Goal: Information Seeking & Learning: Find contact information

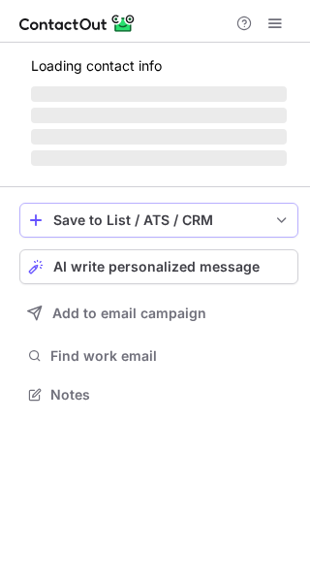
scroll to position [486, 310]
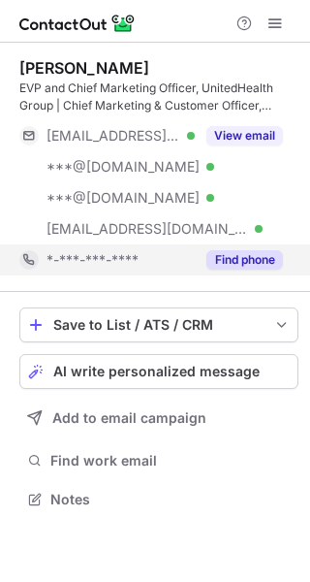
click at [241, 266] on button "Find phone" at bounding box center [244, 259] width 77 height 19
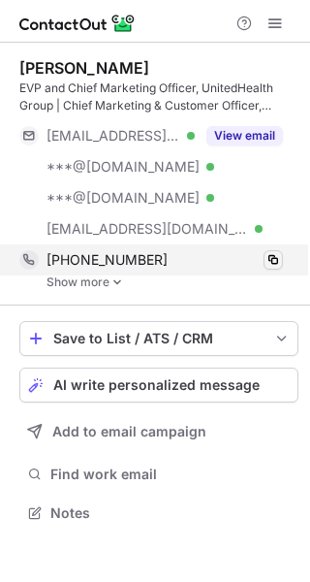
scroll to position [499, 310]
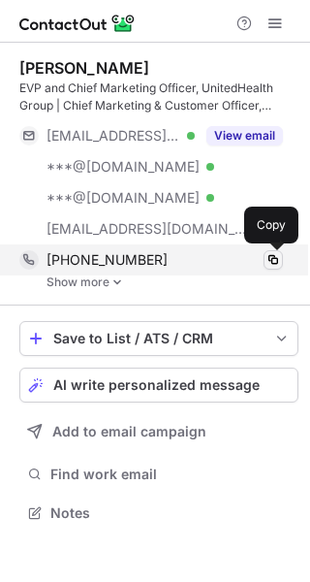
click at [273, 261] on span at bounding box center [274, 260] width 16 height 16
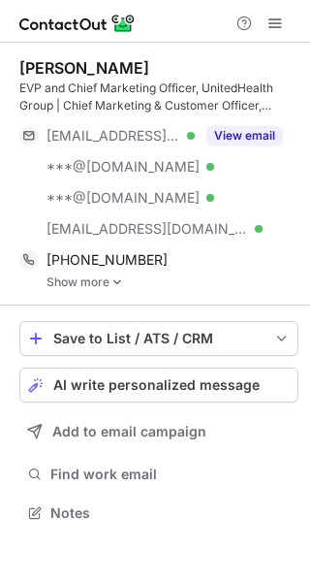
scroll to position [499, 310]
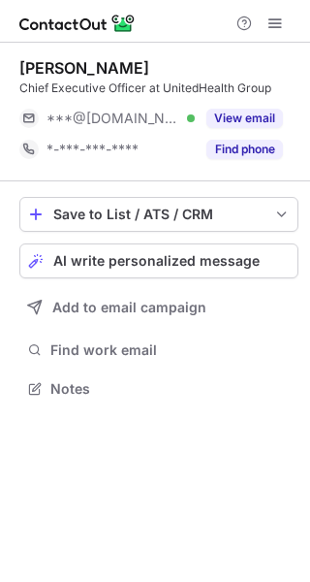
scroll to position [375, 310]
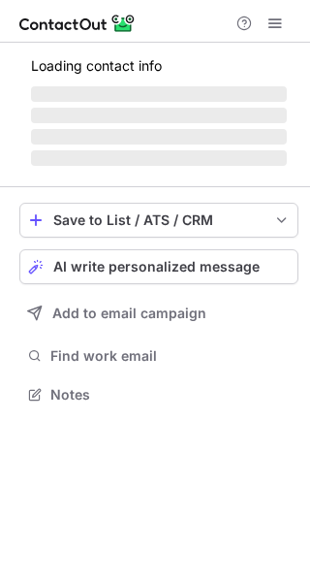
scroll to position [406, 310]
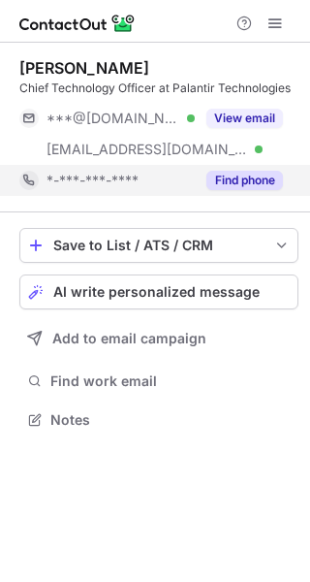
click at [230, 176] on button "Find phone" at bounding box center [244, 180] width 77 height 19
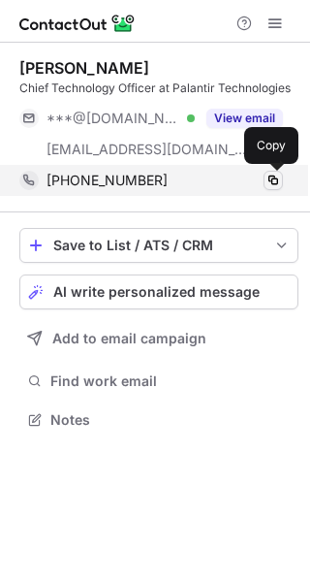
click at [276, 176] on span at bounding box center [274, 181] width 16 height 16
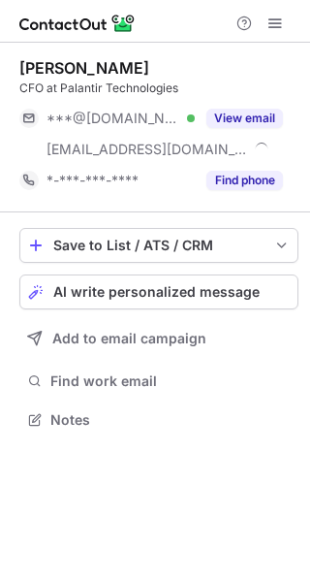
scroll to position [406, 310]
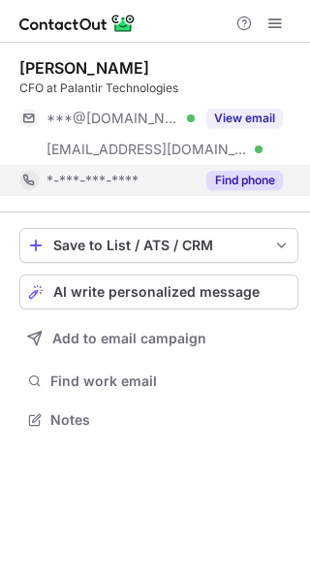
click at [259, 173] on button "Find phone" at bounding box center [244, 180] width 77 height 19
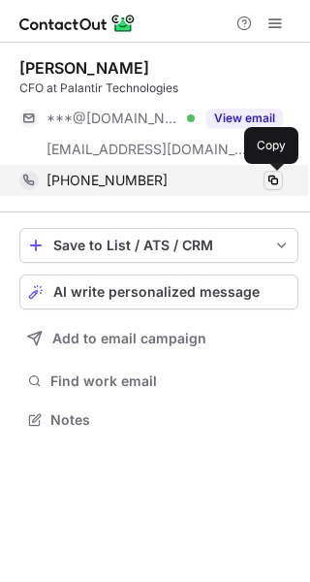
click at [269, 178] on span at bounding box center [274, 181] width 16 height 16
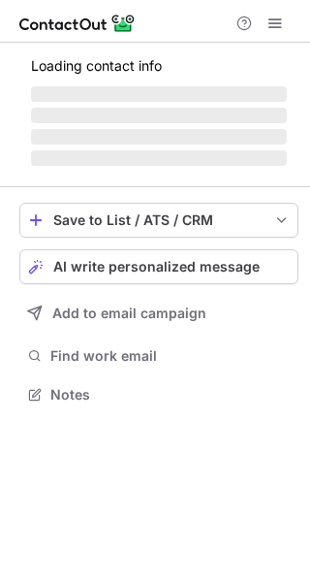
scroll to position [375, 310]
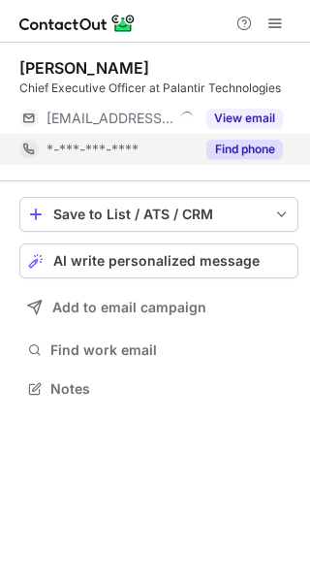
click at [258, 147] on button "Find phone" at bounding box center [244, 149] width 77 height 19
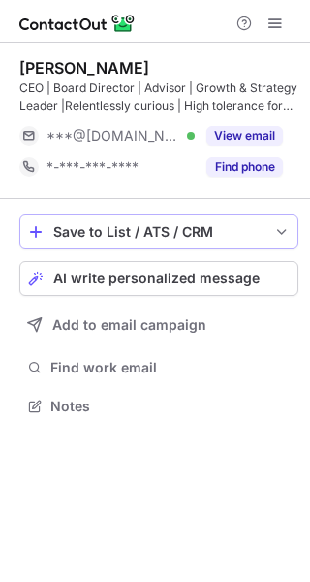
scroll to position [393, 310]
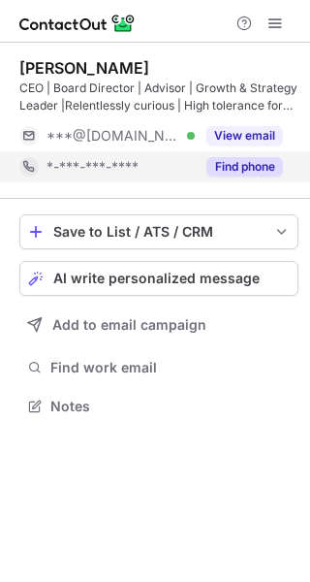
click at [262, 169] on button "Find phone" at bounding box center [244, 166] width 77 height 19
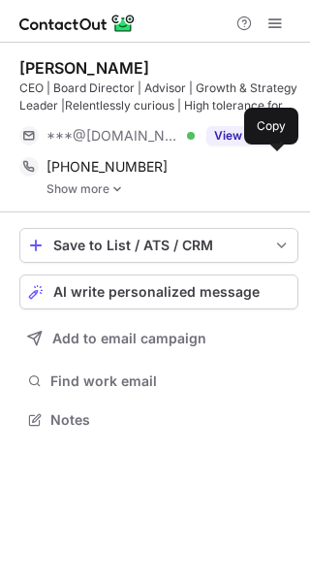
scroll to position [406, 310]
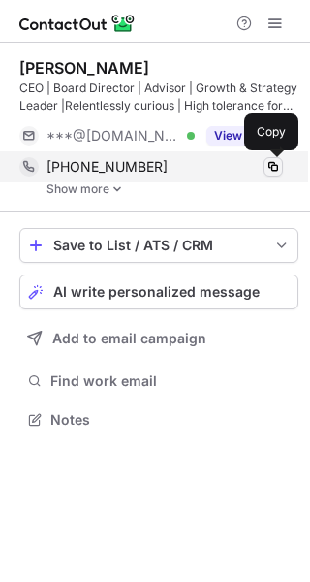
click at [275, 166] on span at bounding box center [274, 167] width 16 height 16
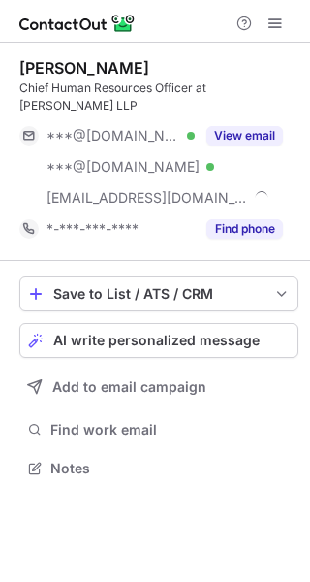
scroll to position [455, 310]
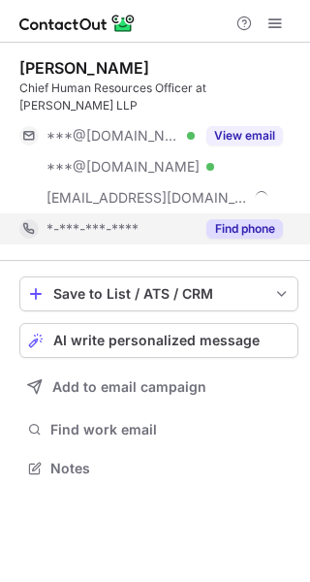
click at [244, 226] on button "Find phone" at bounding box center [244, 228] width 77 height 19
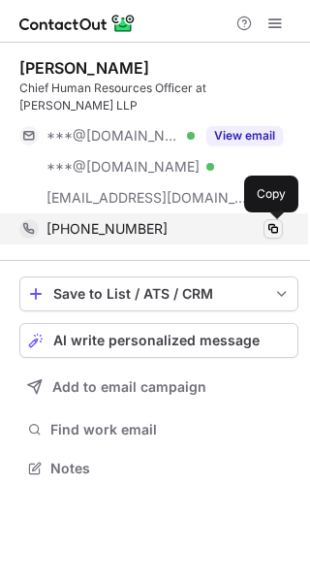
click at [275, 228] on span at bounding box center [274, 229] width 16 height 16
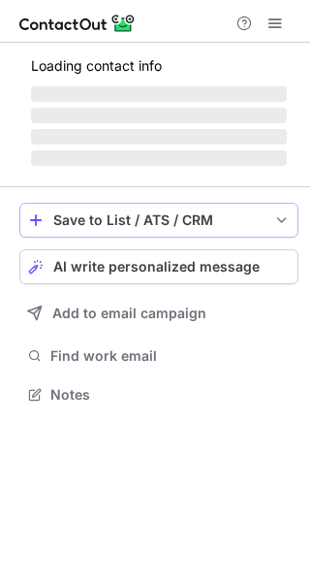
scroll to position [375, 310]
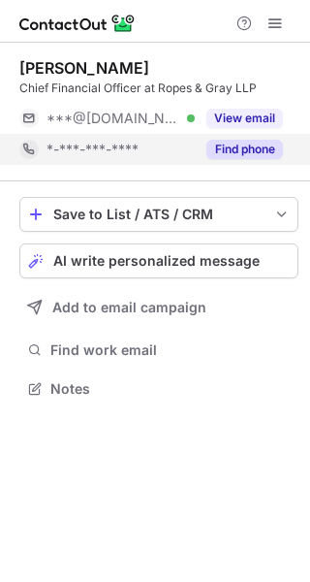
click at [256, 142] on button "Find phone" at bounding box center [244, 149] width 77 height 19
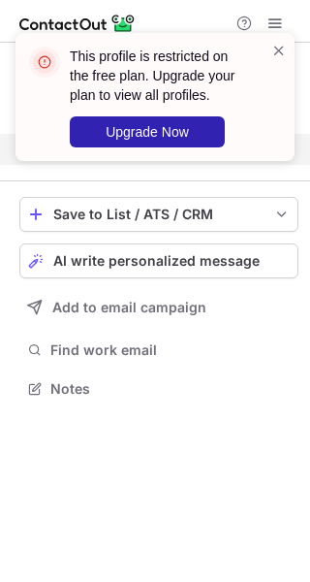
click at [268, 53] on div "This profile is restricted on the free plan. Upgrade your plan to view all prof…" at bounding box center [147, 97] width 248 height 112
click at [280, 20] on div "This profile is restricted on the free plan. Upgrade your plan to view all prof…" at bounding box center [155, 105] width 310 height 182
click at [275, 21] on div "This profile is restricted on the free plan. Upgrade your plan to view all prof…" at bounding box center [155, 105] width 310 height 182
click at [280, 53] on span at bounding box center [279, 50] width 16 height 19
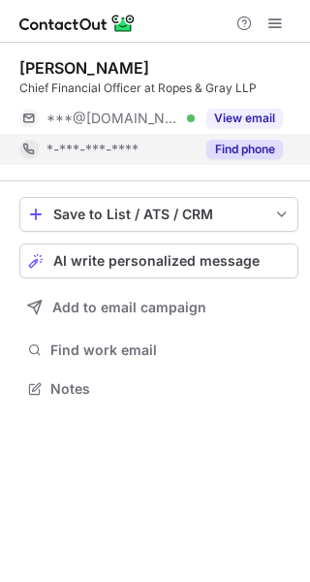
click at [274, 24] on div "This profile is restricted on the free plan. Upgrade your plan to view all prof…" at bounding box center [155, 105] width 310 height 182
click at [275, 23] on span at bounding box center [275, 24] width 16 height 16
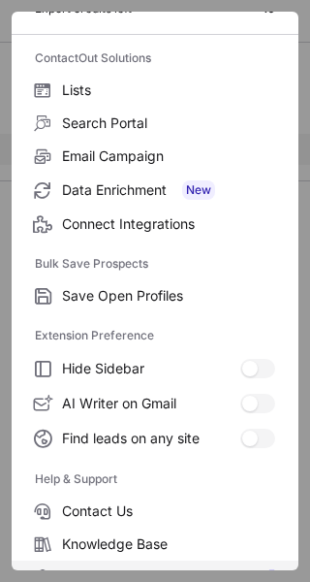
scroll to position [226, 0]
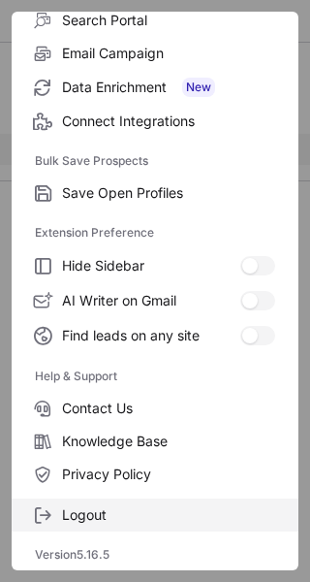
click at [114, 504] on label "Logout" at bounding box center [155, 514] width 287 height 33
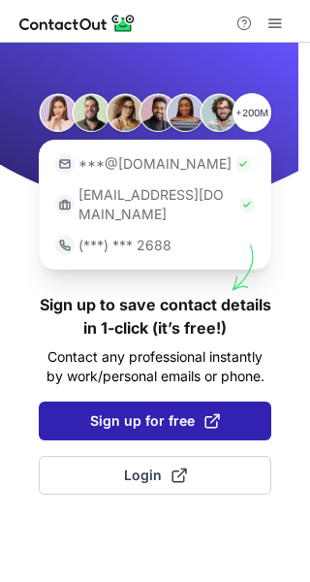
click at [158, 401] on button "Sign up for free" at bounding box center [155, 420] width 233 height 39
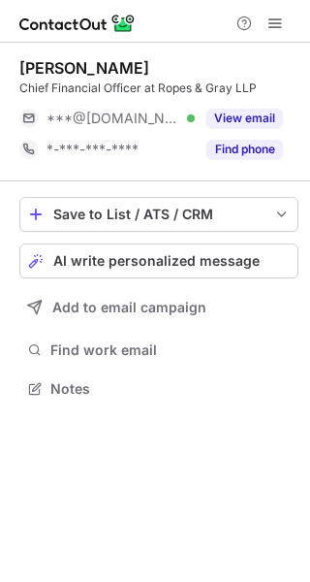
scroll to position [375, 310]
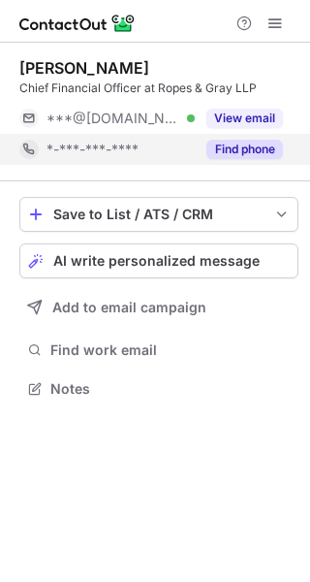
click at [268, 153] on button "Find phone" at bounding box center [244, 149] width 77 height 19
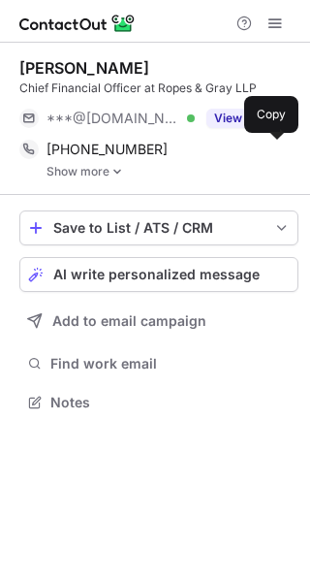
scroll to position [389, 310]
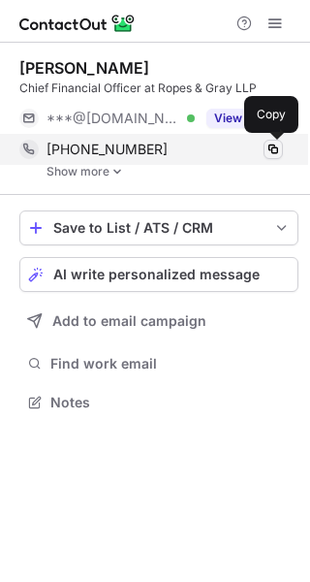
click at [270, 150] on span at bounding box center [274, 150] width 16 height 16
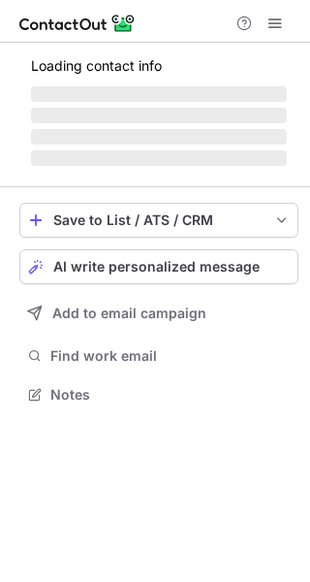
scroll to position [455, 310]
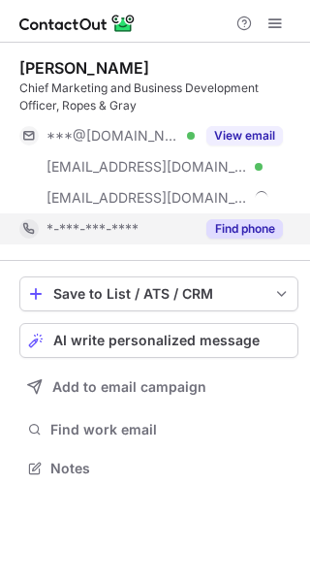
click at [240, 221] on button "Find phone" at bounding box center [244, 228] width 77 height 19
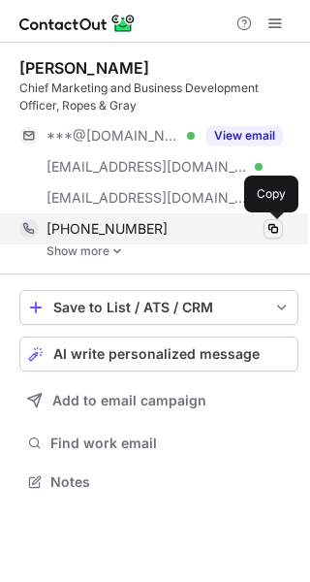
click at [279, 229] on span at bounding box center [274, 229] width 16 height 16
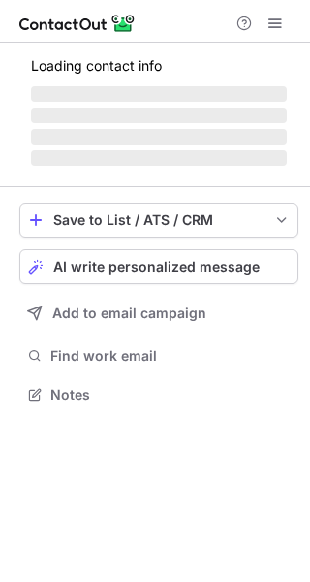
scroll to position [437, 310]
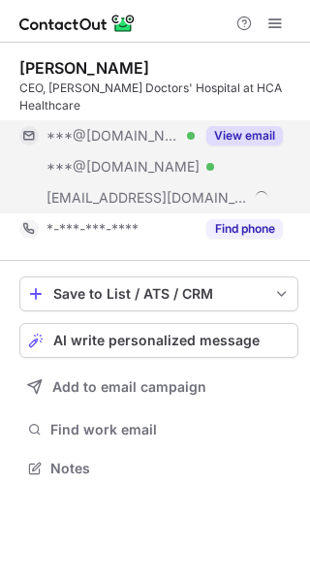
click at [275, 126] on button "View email" at bounding box center [244, 135] width 77 height 19
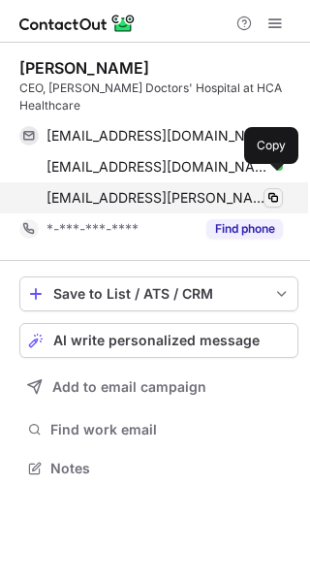
click at [274, 190] on span at bounding box center [274, 198] width 16 height 16
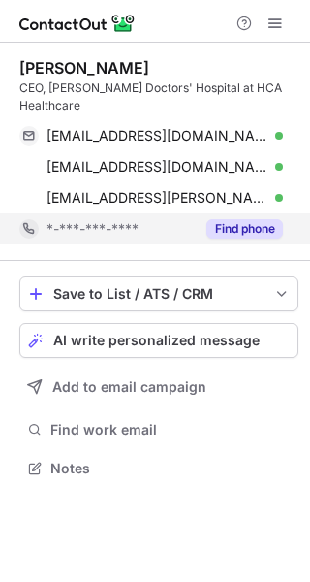
scroll to position [437, 310]
click at [257, 219] on button "Find phone" at bounding box center [244, 228] width 77 height 19
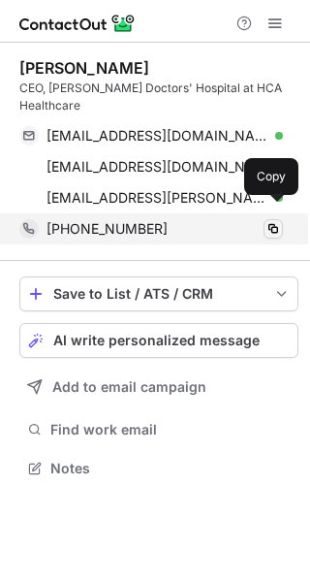
click at [270, 221] on span at bounding box center [274, 229] width 16 height 16
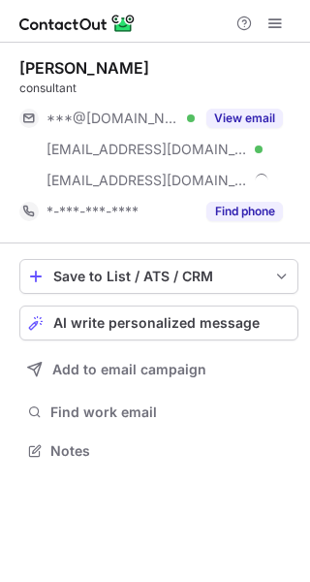
scroll to position [437, 310]
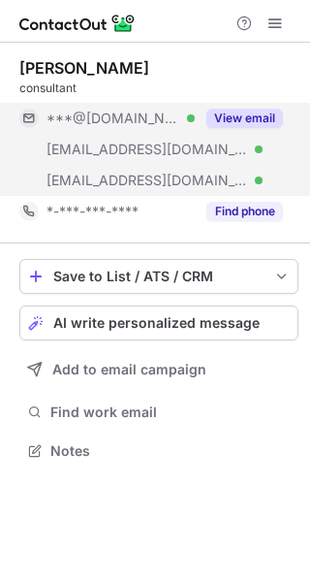
click at [260, 116] on button "View email" at bounding box center [244, 118] width 77 height 19
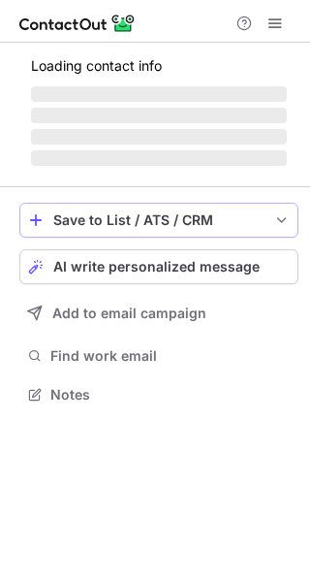
scroll to position [424, 310]
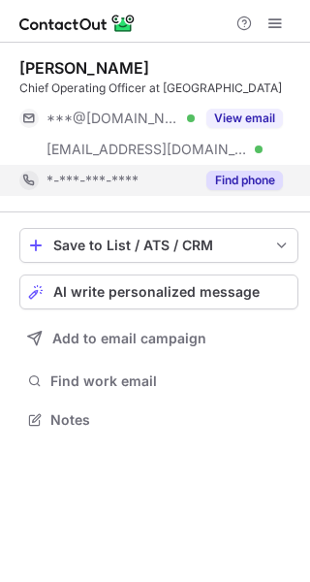
click at [252, 188] on button "Find phone" at bounding box center [244, 180] width 77 height 19
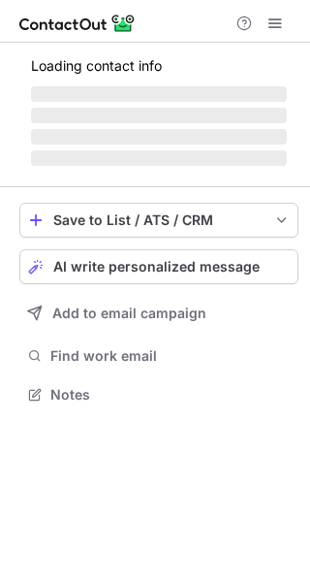
scroll to position [424, 310]
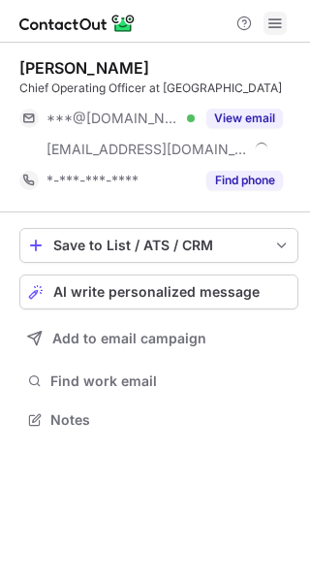
click at [270, 23] on span at bounding box center [275, 24] width 16 height 16
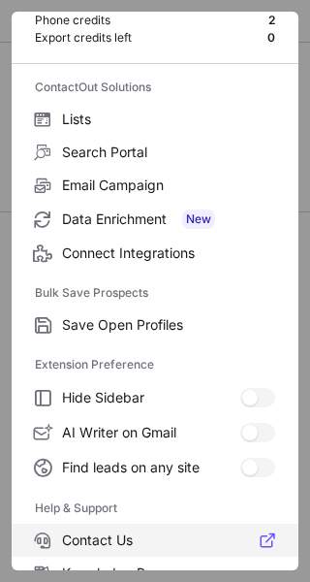
scroll to position [226, 0]
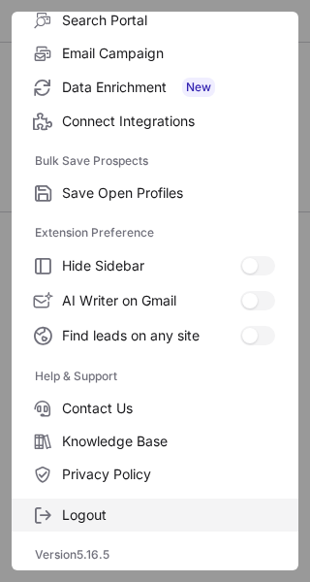
click at [119, 512] on span "Logout" at bounding box center [168, 514] width 213 height 17
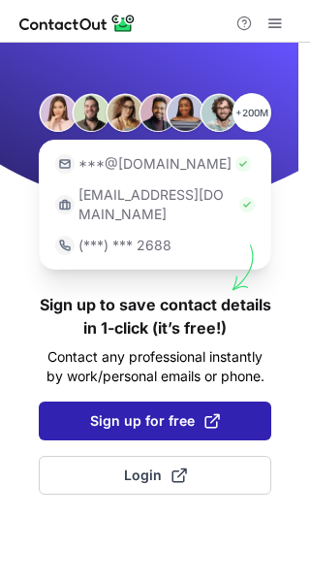
click at [169, 411] on span "Sign up for free" at bounding box center [155, 420] width 130 height 19
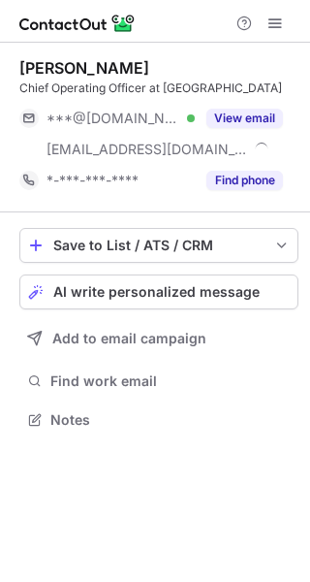
scroll to position [424, 310]
click at [277, 21] on span at bounding box center [275, 24] width 16 height 16
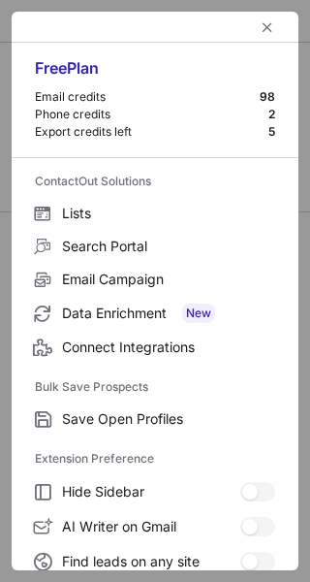
scroll to position [226, 0]
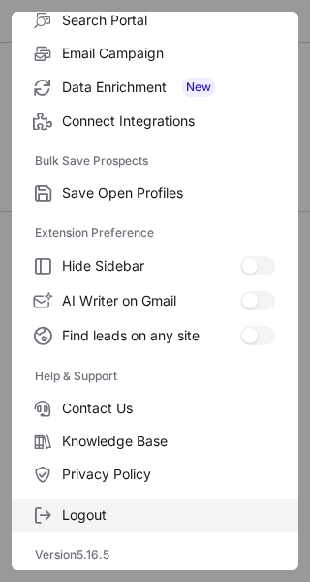
click at [88, 518] on span "Logout" at bounding box center [168, 514] width 213 height 17
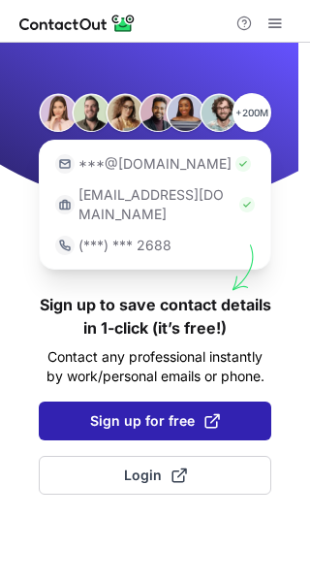
click at [124, 411] on span "Sign up for free" at bounding box center [155, 420] width 130 height 19
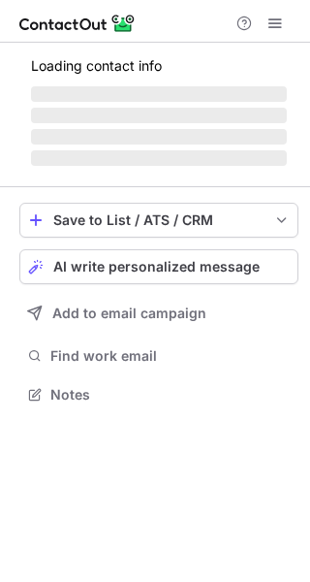
scroll to position [424, 310]
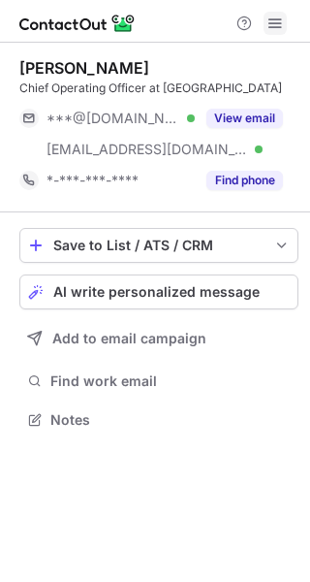
click at [281, 22] on span at bounding box center [275, 24] width 16 height 16
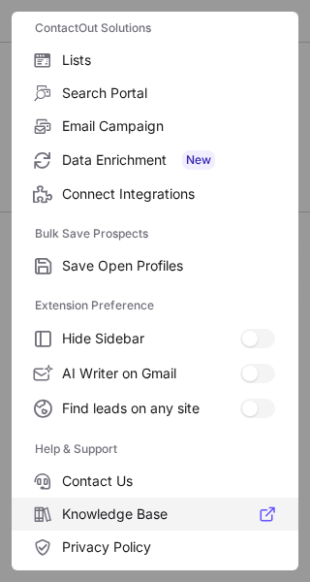
scroll to position [226, 0]
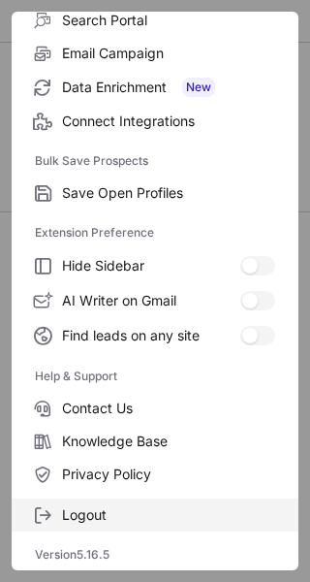
click at [100, 501] on label "Logout" at bounding box center [155, 514] width 287 height 33
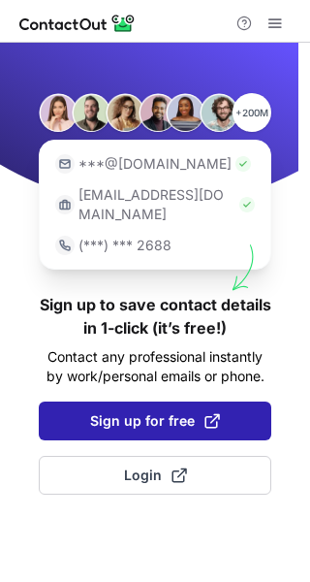
click at [167, 411] on span "Sign up for free" at bounding box center [155, 420] width 130 height 19
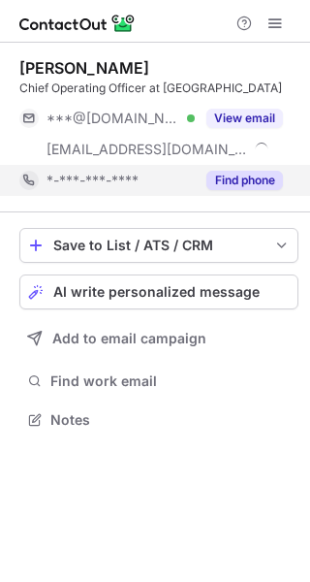
scroll to position [424, 310]
click at [249, 190] on button "Find phone" at bounding box center [244, 180] width 77 height 19
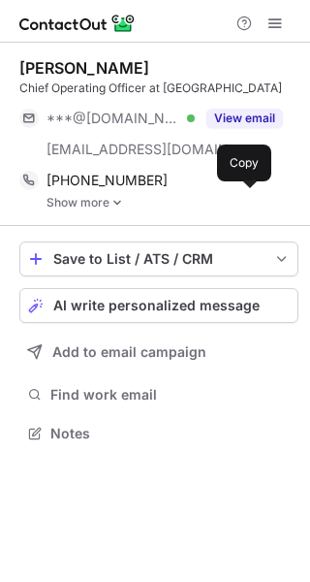
scroll to position [437, 310]
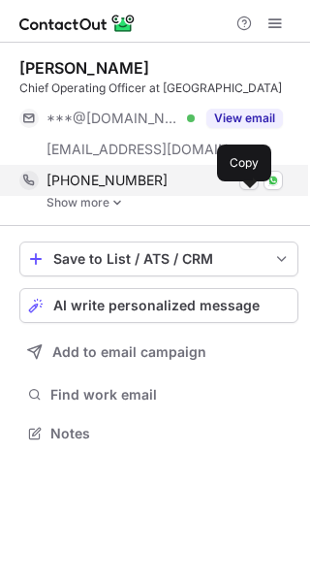
click at [255, 188] on span at bounding box center [249, 181] width 16 height 16
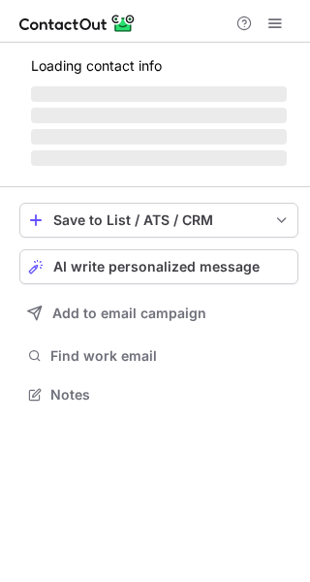
scroll to position [424, 310]
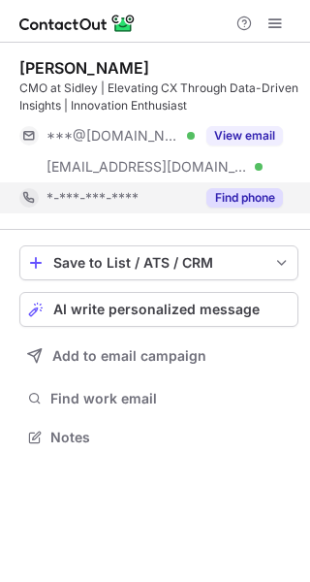
click at [251, 197] on button "Find phone" at bounding box center [244, 197] width 77 height 19
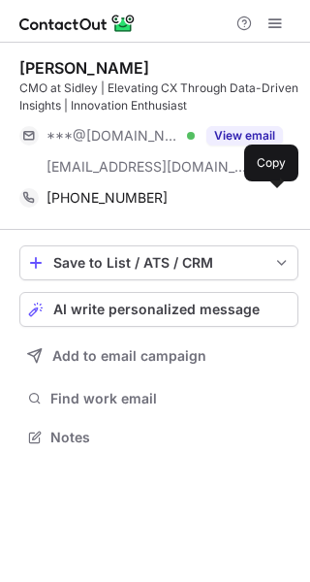
click at [270, 200] on span at bounding box center [274, 198] width 16 height 16
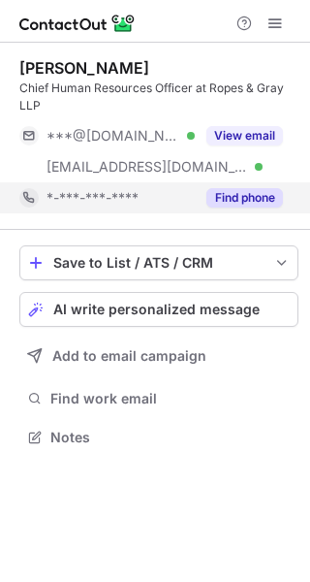
scroll to position [424, 310]
click at [275, 194] on button "Find phone" at bounding box center [244, 197] width 77 height 19
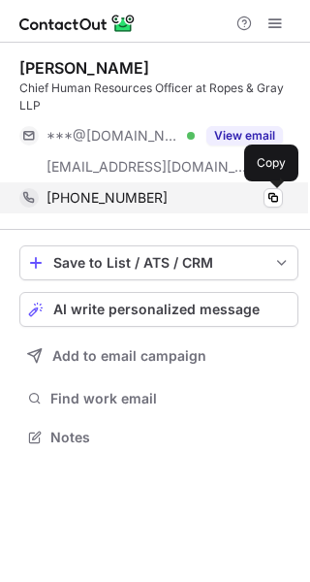
click at [283, 195] on div "+17182137465 Copy" at bounding box center [151, 197] width 264 height 31
click at [273, 198] on span at bounding box center [274, 198] width 16 height 16
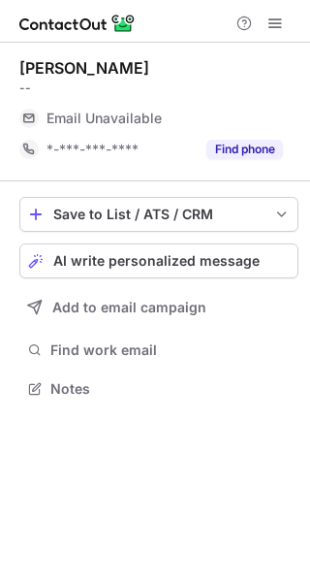
scroll to position [375, 310]
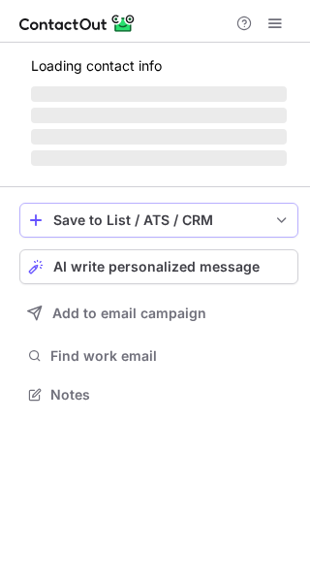
scroll to position [424, 310]
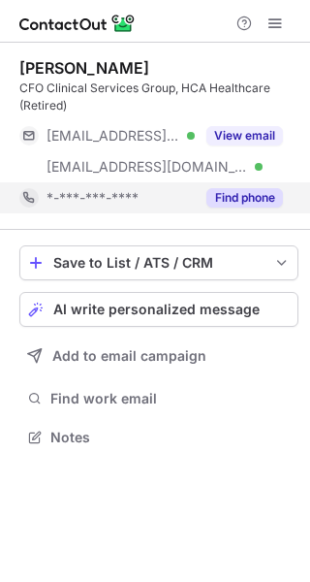
click at [256, 192] on button "Find phone" at bounding box center [244, 197] width 77 height 19
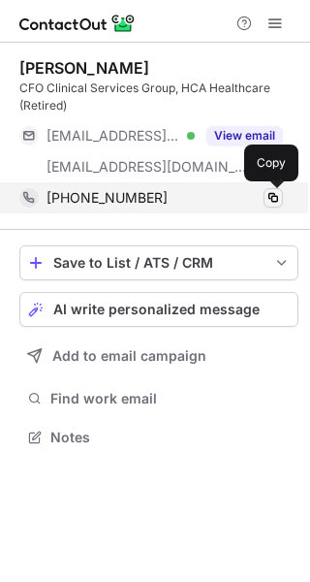
click at [275, 198] on span at bounding box center [274, 198] width 16 height 16
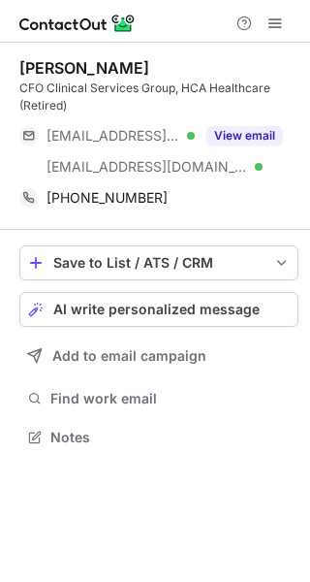
click at [28, 85] on div "CFO Clinical Services Group, HCA Healthcare (Retired)" at bounding box center [158, 96] width 279 height 35
drag, startPoint x: 28, startPoint y: 85, endPoint x: 15, endPoint y: 89, distance: 14.1
click at [15, 89] on div "Jerry Rooker CFO Clinical Services Group, HCA Healthcare (Retired) ***@sbcgloba…" at bounding box center [155, 255] width 310 height 424
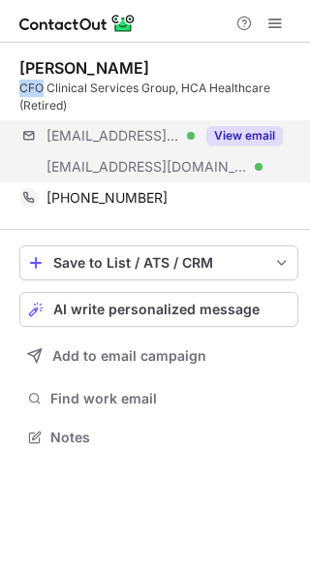
copy div "CFO"
click at [262, 132] on button "View email" at bounding box center [244, 135] width 77 height 19
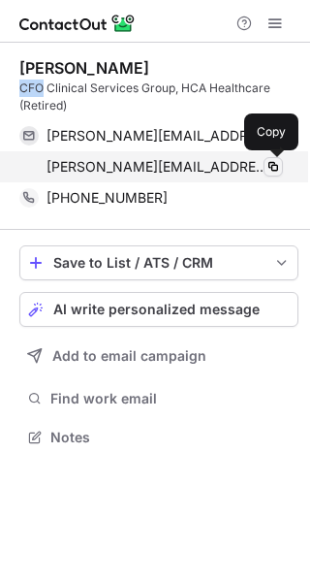
click at [278, 169] on span at bounding box center [274, 167] width 16 height 16
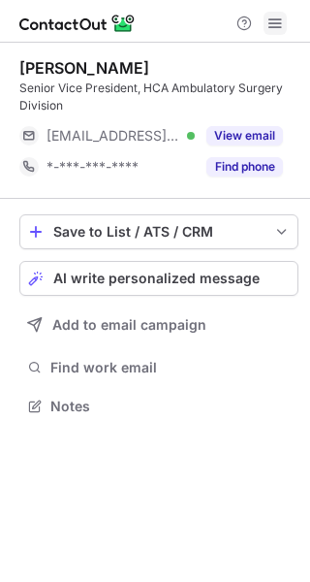
scroll to position [393, 310]
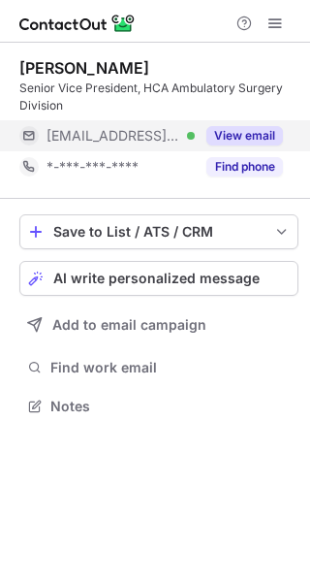
click at [259, 128] on button "View email" at bounding box center [244, 135] width 77 height 19
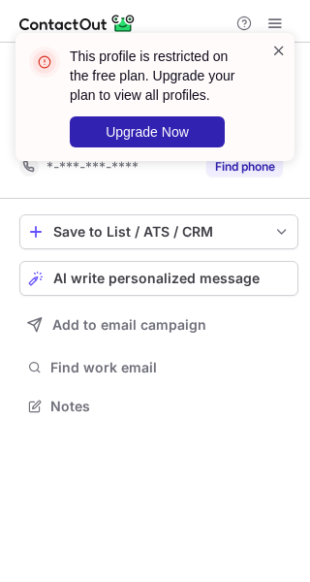
click at [284, 51] on span at bounding box center [279, 50] width 16 height 19
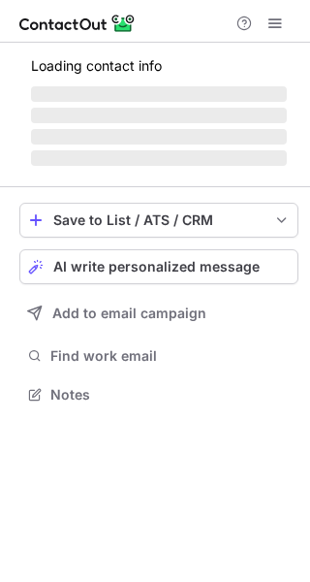
scroll to position [393, 310]
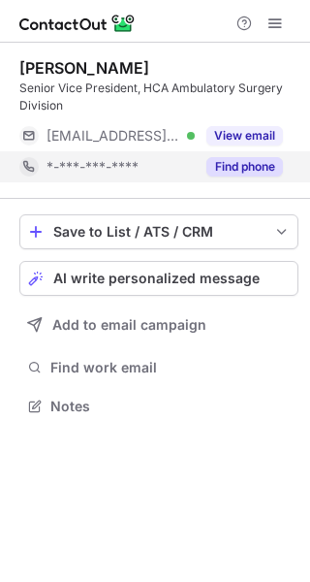
click at [258, 165] on button "Find phone" at bounding box center [244, 166] width 77 height 19
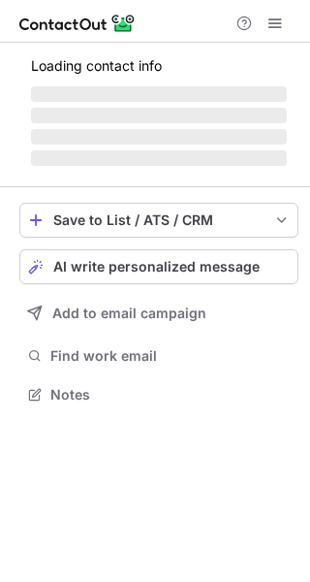
scroll to position [375, 310]
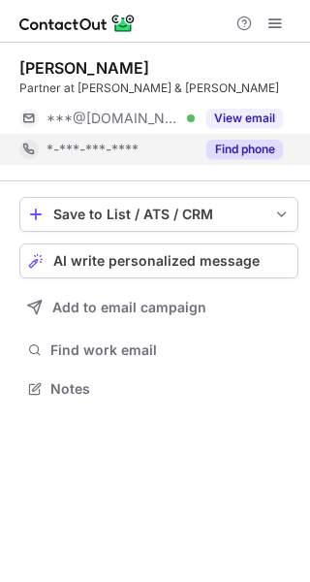
click at [267, 149] on button "Find phone" at bounding box center [244, 149] width 77 height 19
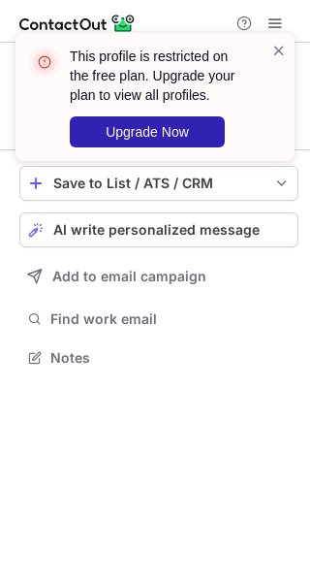
scroll to position [344, 310]
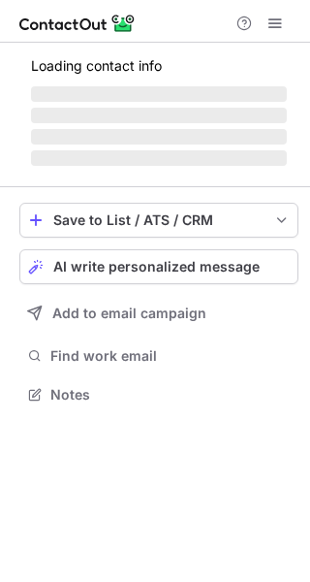
scroll to position [406, 310]
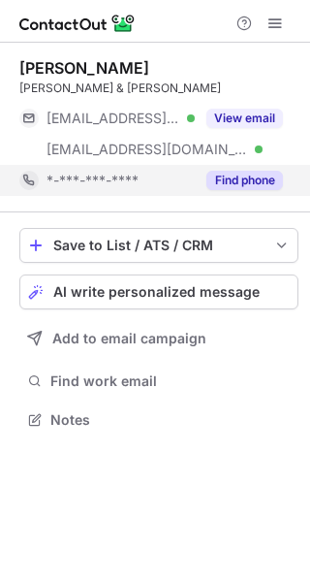
click at [249, 174] on button "Find phone" at bounding box center [244, 180] width 77 height 19
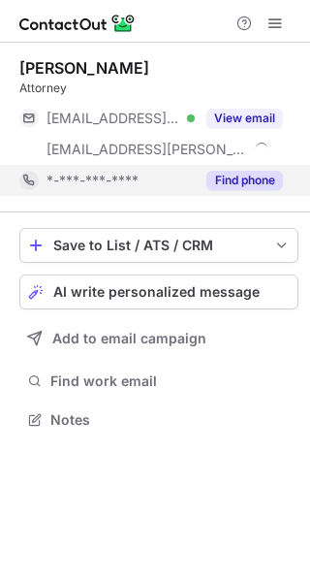
scroll to position [406, 310]
click at [261, 184] on button "Find phone" at bounding box center [244, 180] width 77 height 19
